Goal: Information Seeking & Learning: Learn about a topic

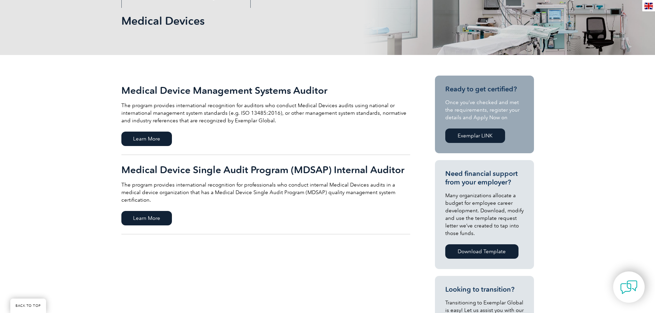
scroll to position [77, 0]
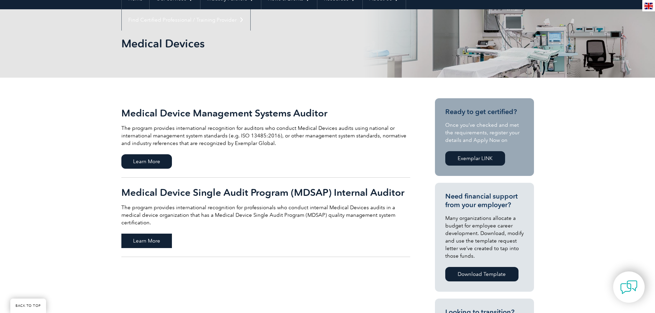
click at [150, 234] on span "Learn More" at bounding box center [146, 241] width 51 height 14
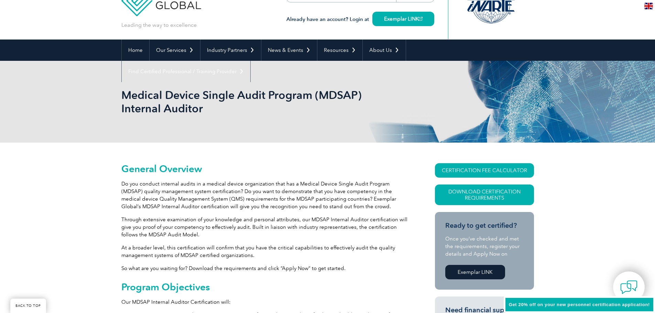
scroll to position [103, 0]
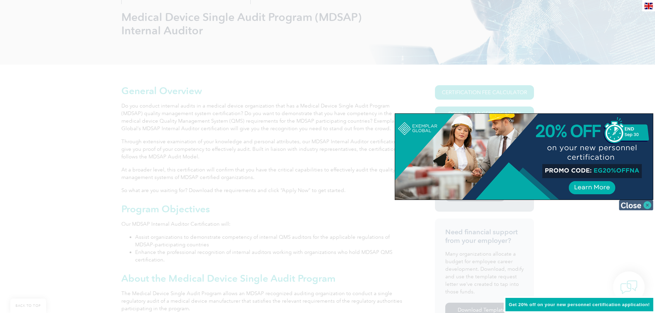
click at [642, 204] on img at bounding box center [636, 205] width 34 height 10
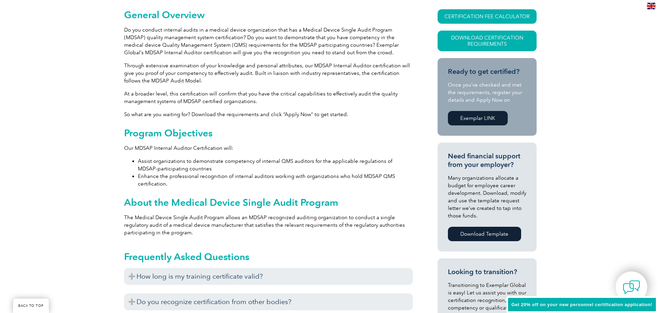
scroll to position [180, 0]
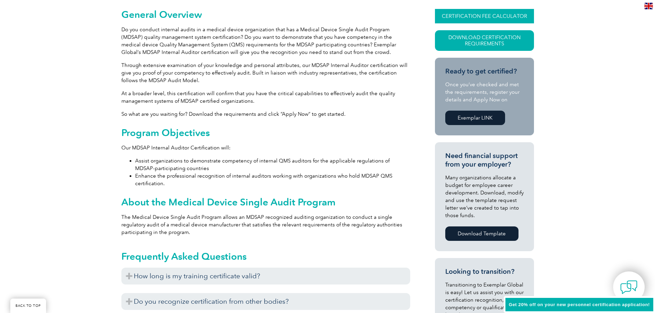
click at [502, 12] on link "CERTIFICATION FEE CALCULATOR" at bounding box center [484, 16] width 99 height 14
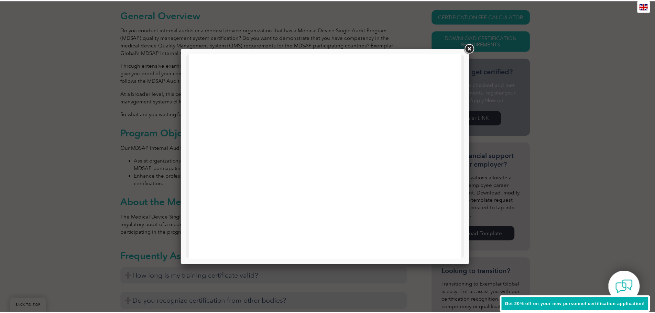
scroll to position [294, 0]
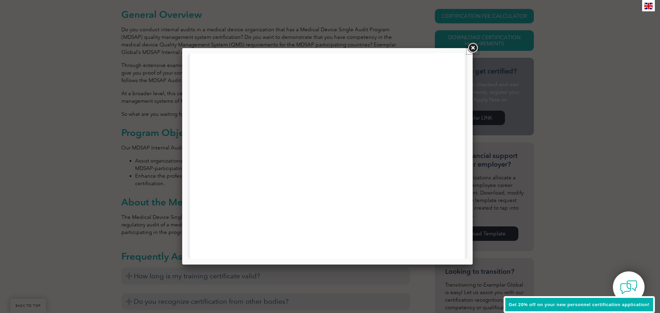
drag, startPoint x: 470, startPoint y: 48, endPoint x: 455, endPoint y: 55, distance: 16.6
click at [470, 48] on link at bounding box center [473, 48] width 12 height 12
